Goal: Use online tool/utility: Utilize a website feature to perform a specific function

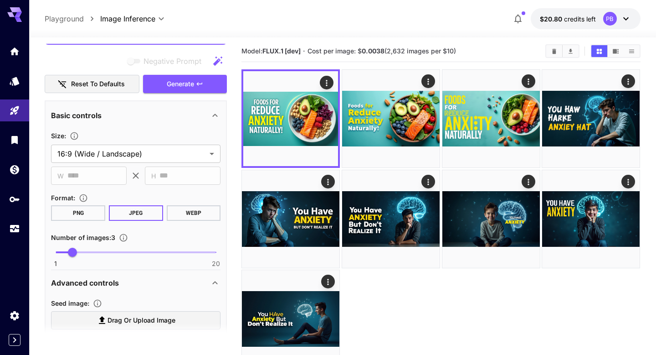
scroll to position [214, 0]
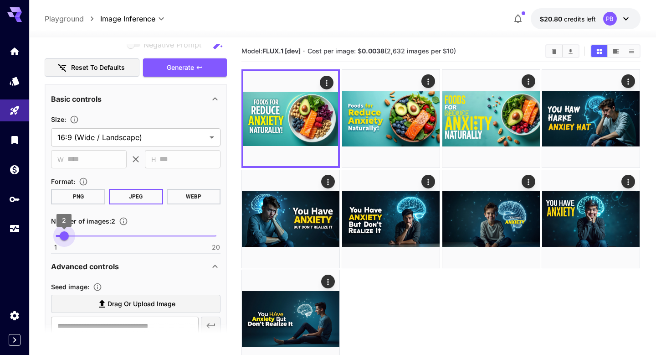
type input "*"
drag, startPoint x: 72, startPoint y: 235, endPoint x: 57, endPoint y: 235, distance: 14.6
click at [57, 235] on span "1" at bounding box center [55, 235] width 9 height 9
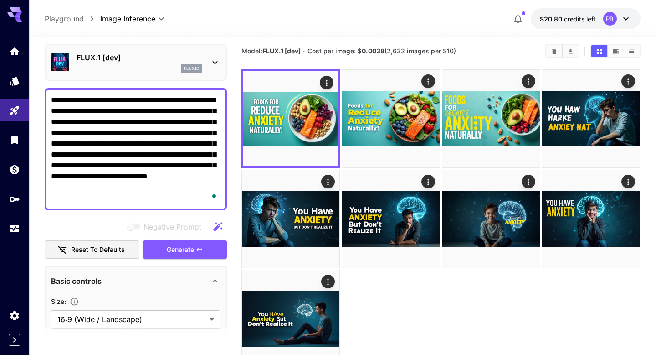
scroll to position [19, 0]
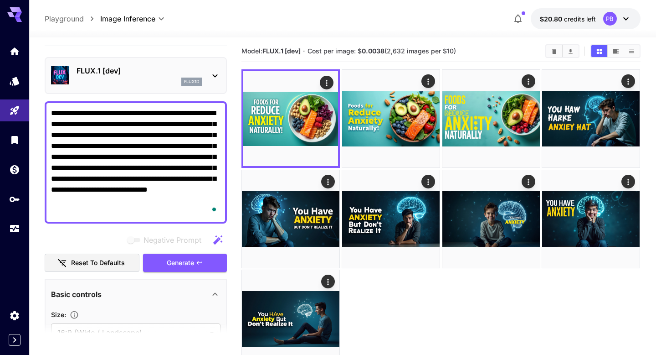
drag, startPoint x: 93, startPoint y: 210, endPoint x: 51, endPoint y: 106, distance: 112.2
click at [51, 106] on div "**********" at bounding box center [136, 162] width 182 height 122
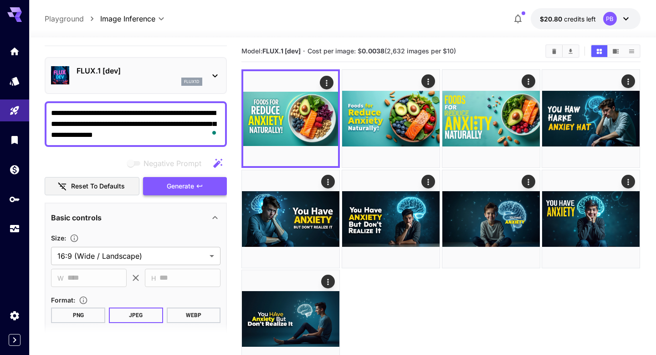
type textarea "**********"
click at [192, 189] on span "Generate" at bounding box center [180, 185] width 27 height 11
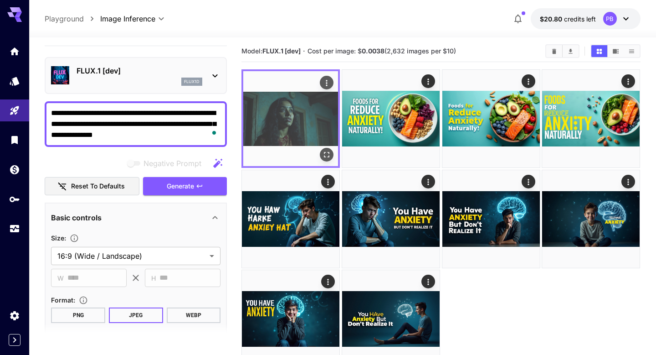
click at [289, 126] on img at bounding box center [290, 118] width 95 height 95
click at [329, 151] on icon "Open in fullscreen" at bounding box center [327, 154] width 9 height 9
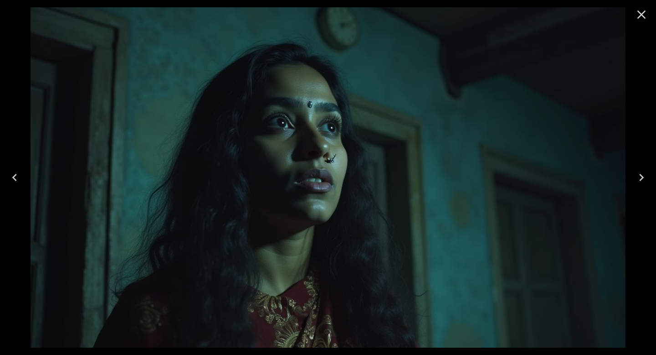
click at [641, 14] on icon "Close" at bounding box center [642, 14] width 9 height 9
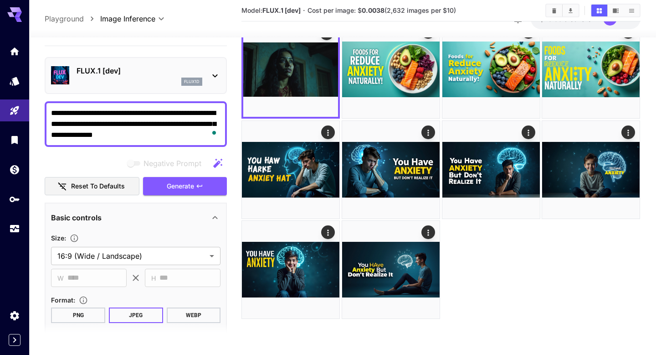
scroll to position [0, 0]
